Goal: Transaction & Acquisition: Purchase product/service

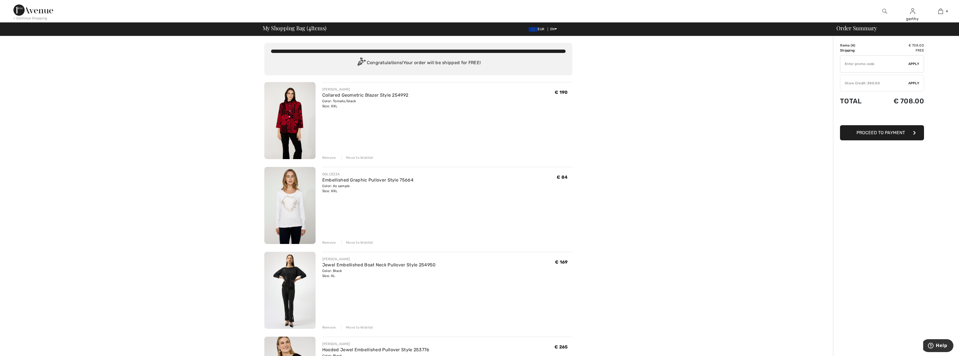
click at [290, 113] on img at bounding box center [289, 120] width 51 height 77
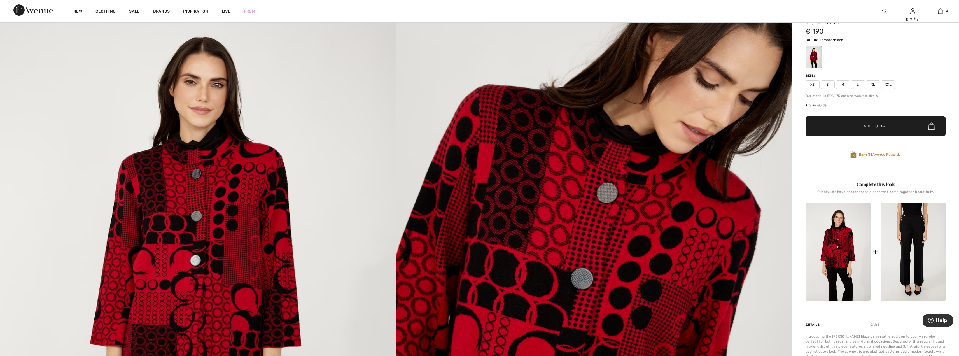
scroll to position [112, 0]
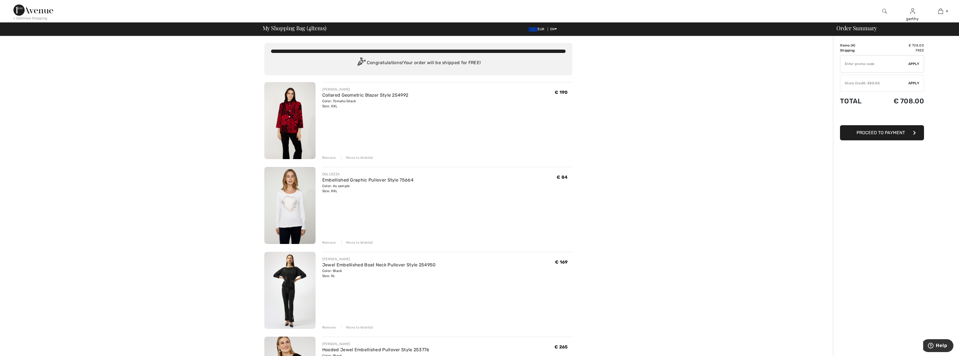
click at [287, 206] on img at bounding box center [289, 205] width 51 height 77
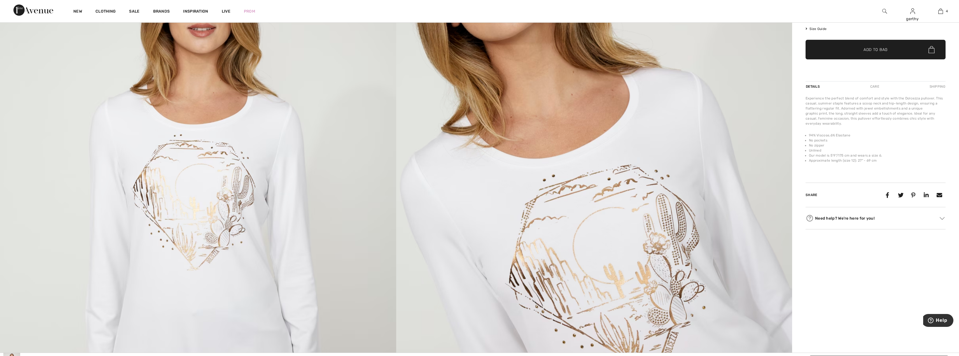
scroll to position [112, 0]
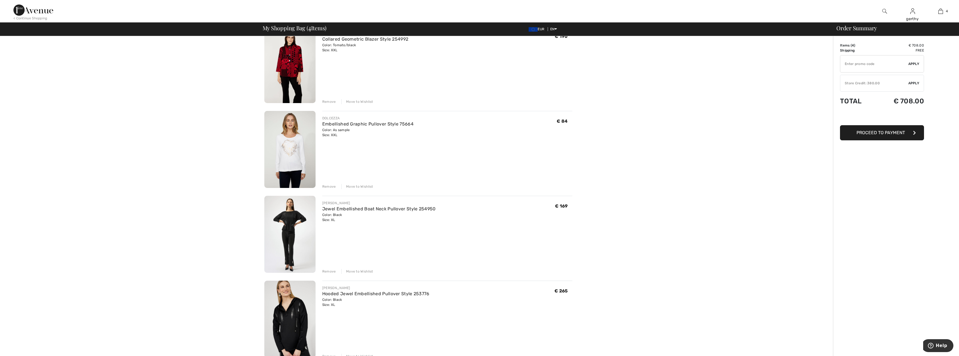
scroll to position [112, 0]
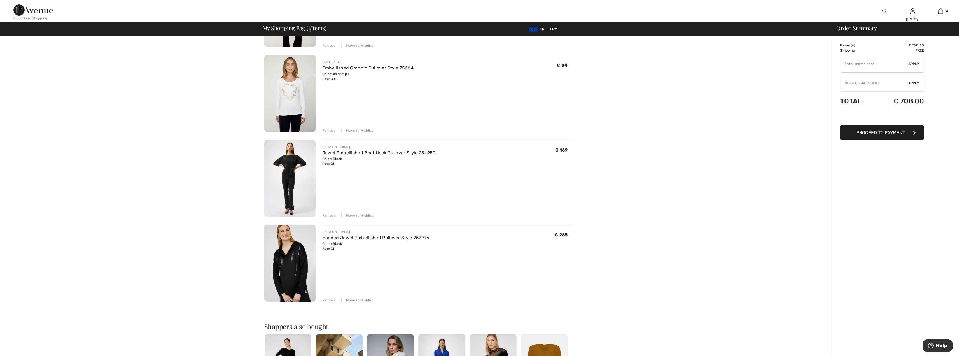
click at [285, 166] on img at bounding box center [289, 178] width 51 height 77
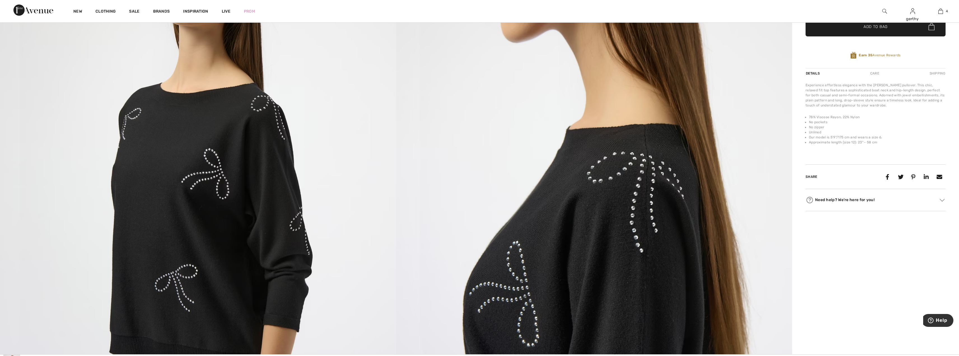
scroll to position [196, 0]
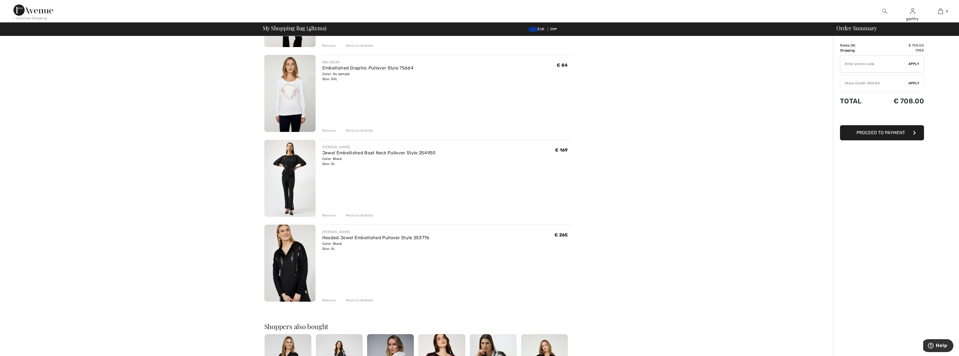
click at [285, 260] on img at bounding box center [289, 263] width 51 height 77
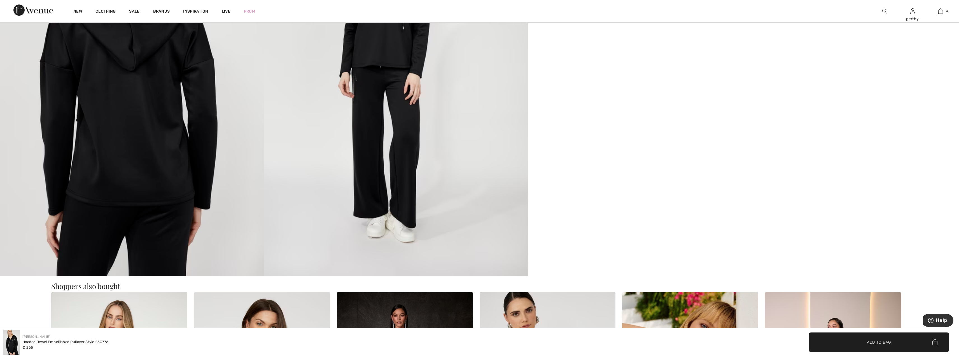
scroll to position [756, 0]
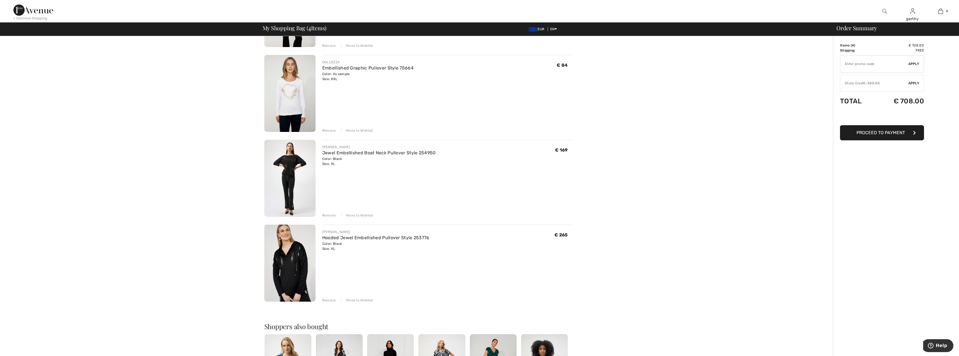
click at [329, 300] on div "Remove" at bounding box center [329, 300] width 14 height 5
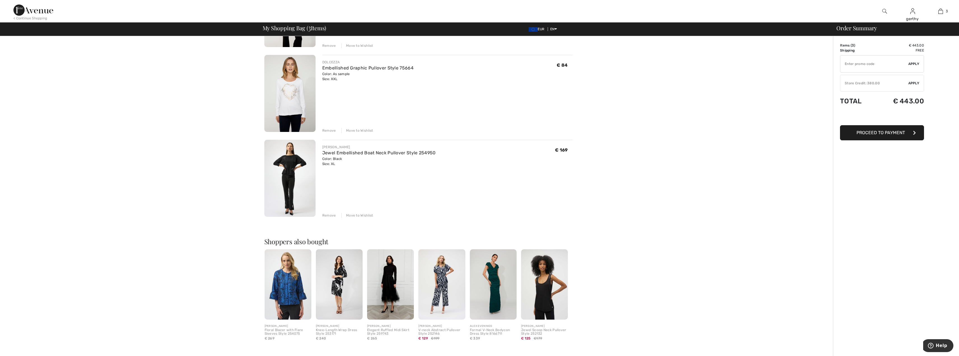
click at [868, 83] on div "Store Credit: 380.00" at bounding box center [874, 83] width 68 height 5
click at [851, 69] on input "TEXT" at bounding box center [874, 68] width 68 height 17
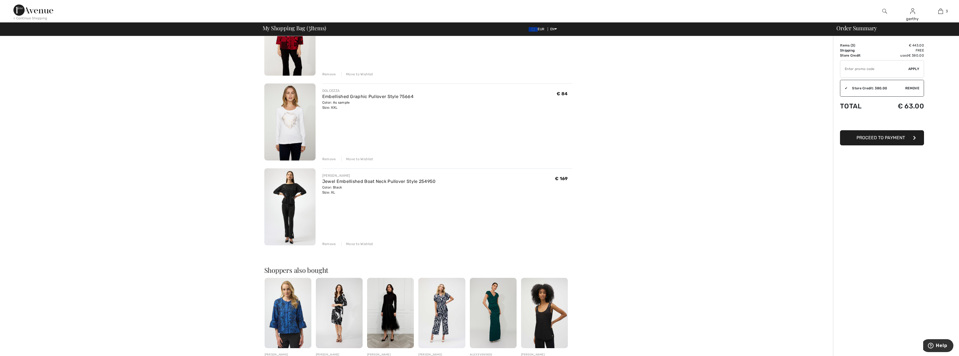
scroll to position [28, 0]
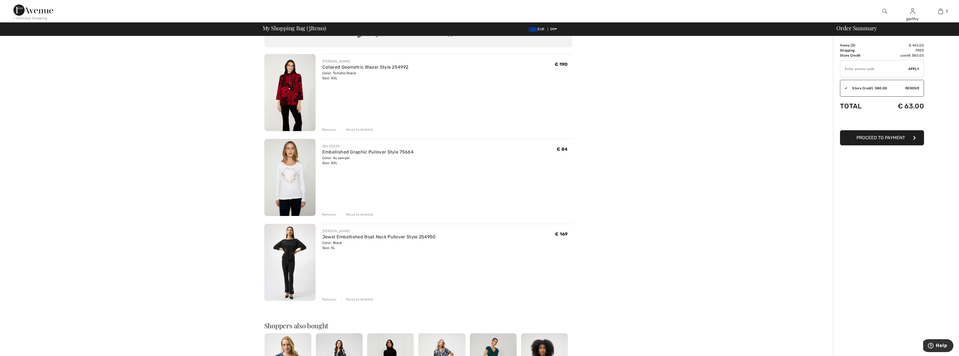
click at [330, 212] on div "Remove" at bounding box center [329, 214] width 14 height 5
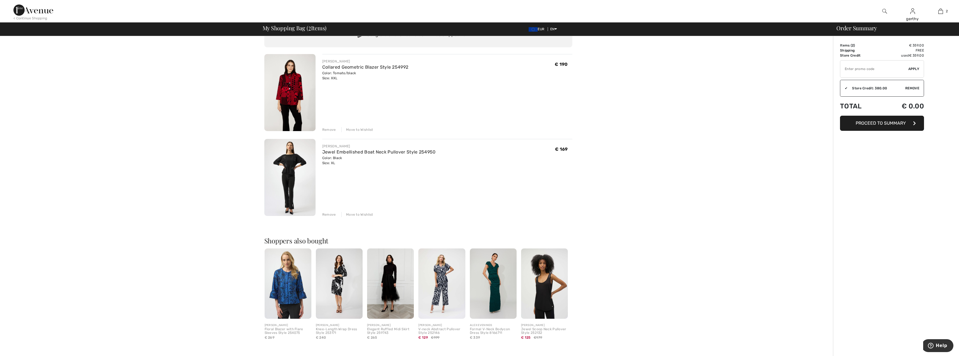
click at [884, 126] on button "Proceed to Summary" at bounding box center [882, 123] width 84 height 15
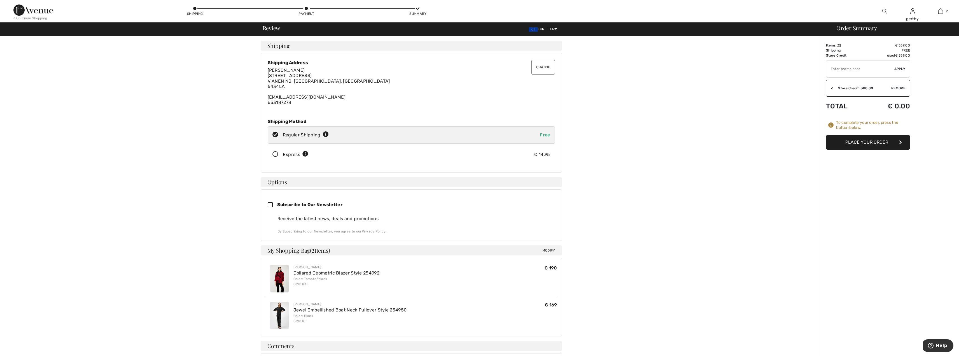
click at [868, 142] on button "Place Your Order" at bounding box center [868, 142] width 84 height 15
